Goal: Transaction & Acquisition: Download file/media

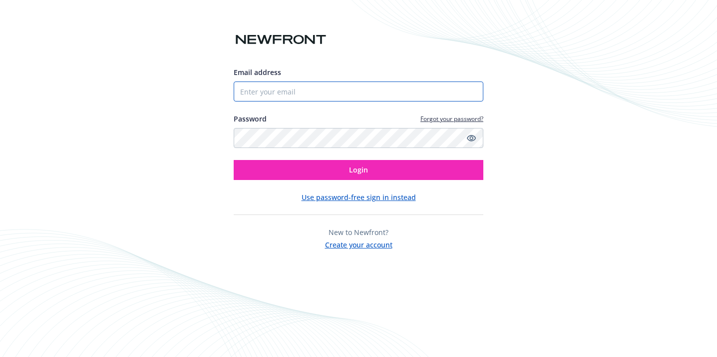
click at [257, 94] on input "Email address" at bounding box center [359, 91] width 250 height 20
type input "[PERSON_NAME][DOMAIN_NAME][EMAIL_ADDRESS][PERSON_NAME][DOMAIN_NAME]"
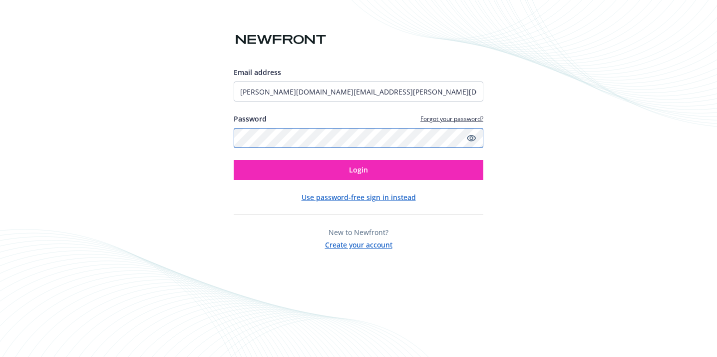
click at [234, 160] on button "Login" at bounding box center [359, 170] width 250 height 20
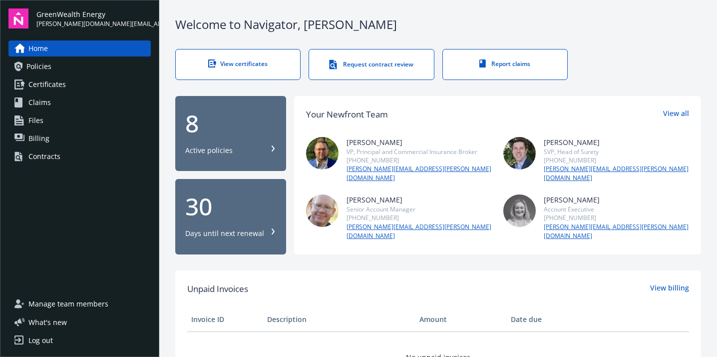
click at [223, 135] on div "8" at bounding box center [230, 123] width 91 height 24
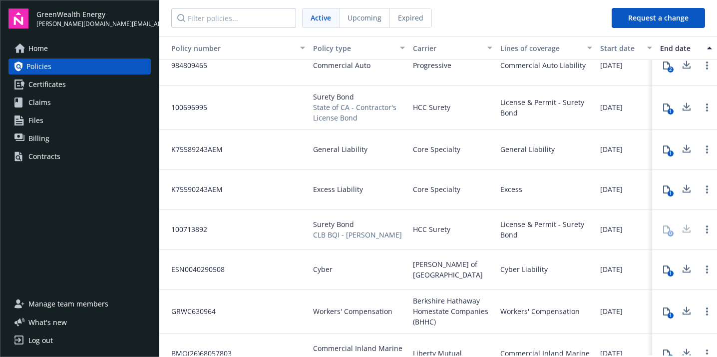
scroll to position [40, 0]
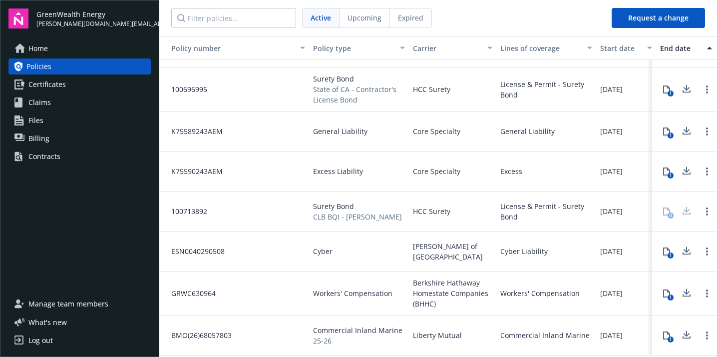
click at [681, 287] on icon at bounding box center [687, 293] width 12 height 12
